Goal: Obtain resource: Download file/media

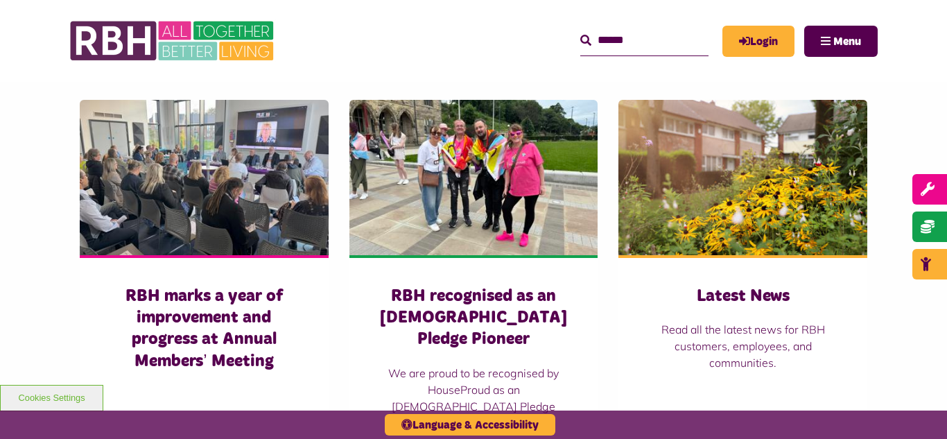
scroll to position [998, 0]
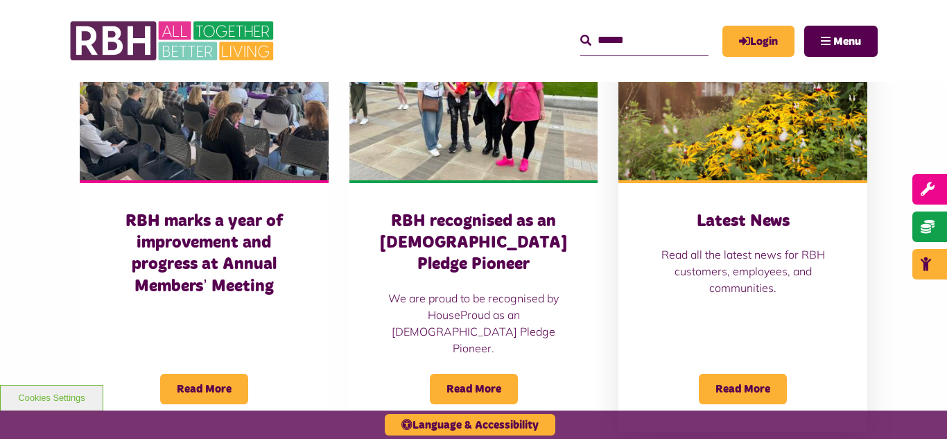
click at [764, 114] on img at bounding box center [742, 102] width 249 height 155
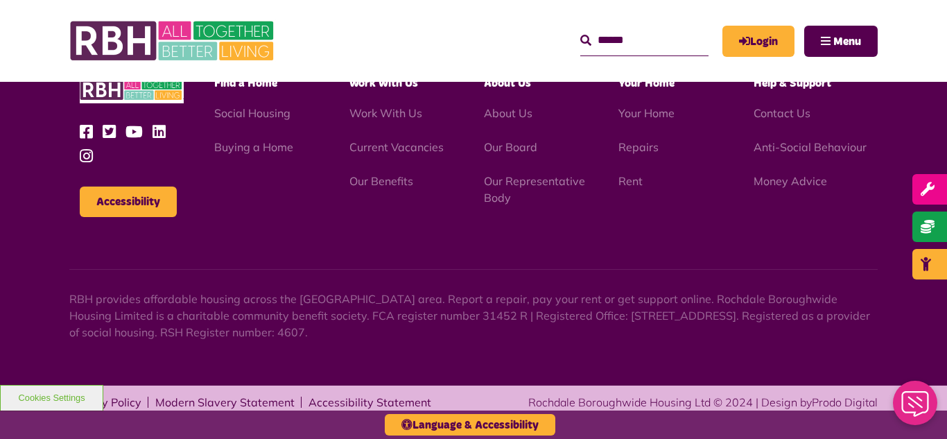
scroll to position [1972, 0]
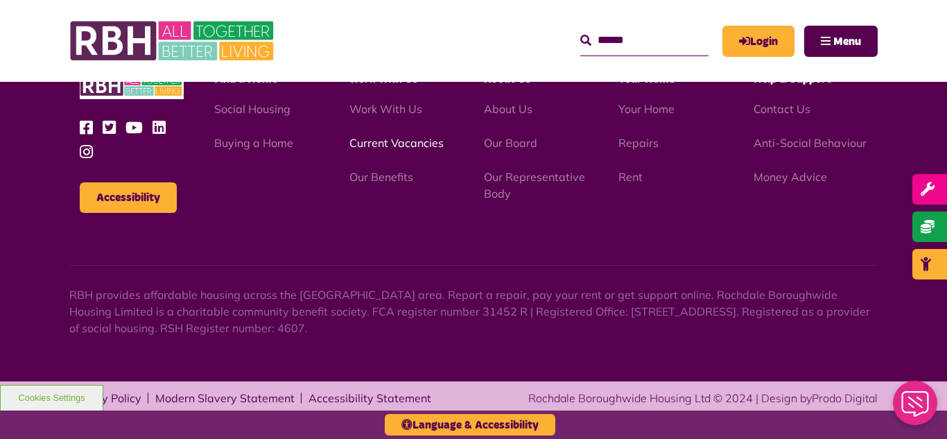
click at [380, 148] on link "Current Vacancies" at bounding box center [396, 143] width 94 height 14
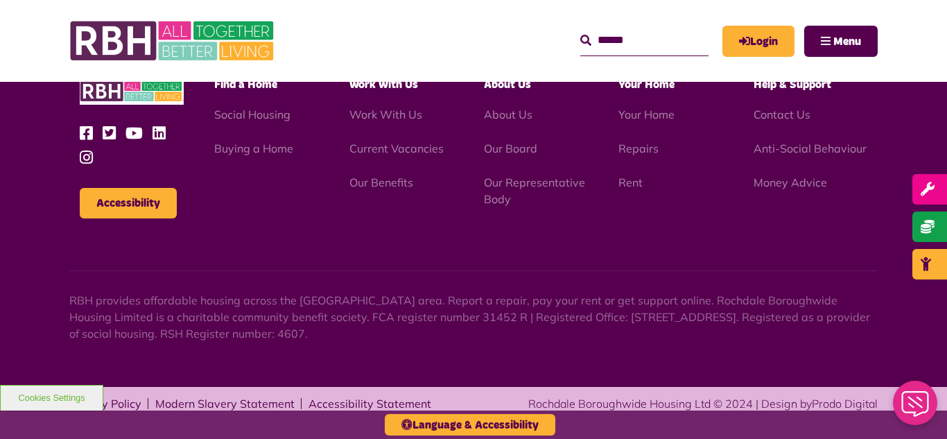
scroll to position [1629, 0]
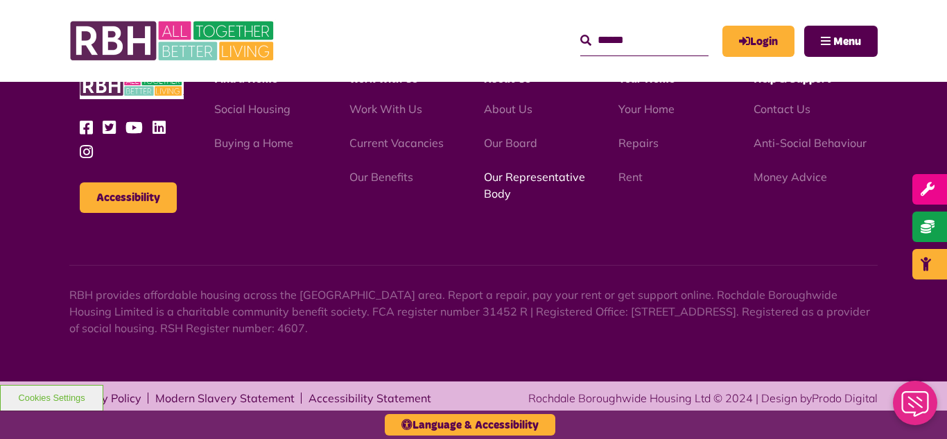
click at [509, 177] on link "Our Representative Body" at bounding box center [534, 185] width 101 height 30
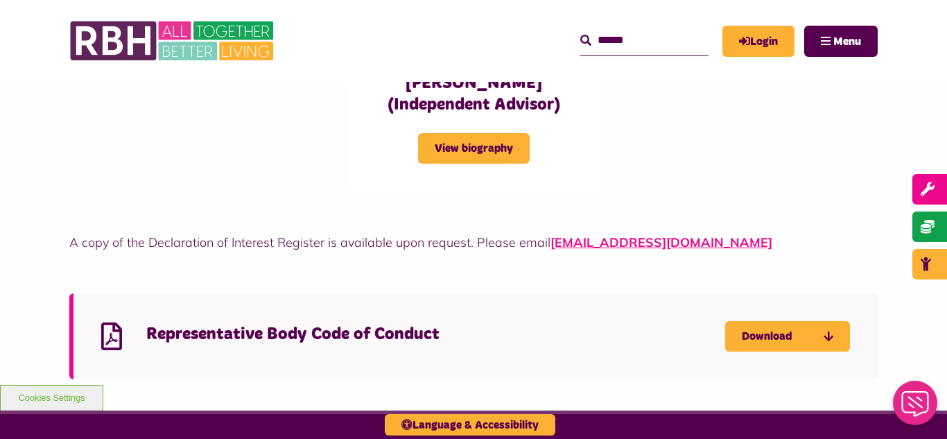
scroll to position [3771, 0]
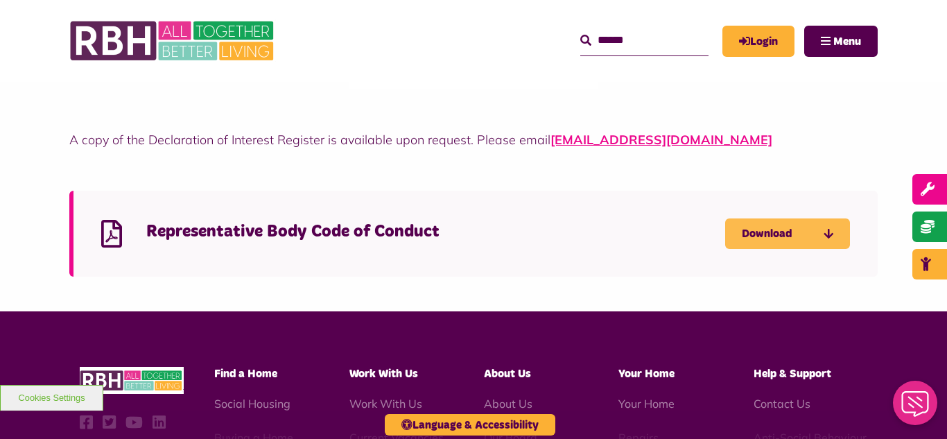
click at [766, 218] on link "Download" at bounding box center [787, 233] width 125 height 30
